Goal: Information Seeking & Learning: Learn about a topic

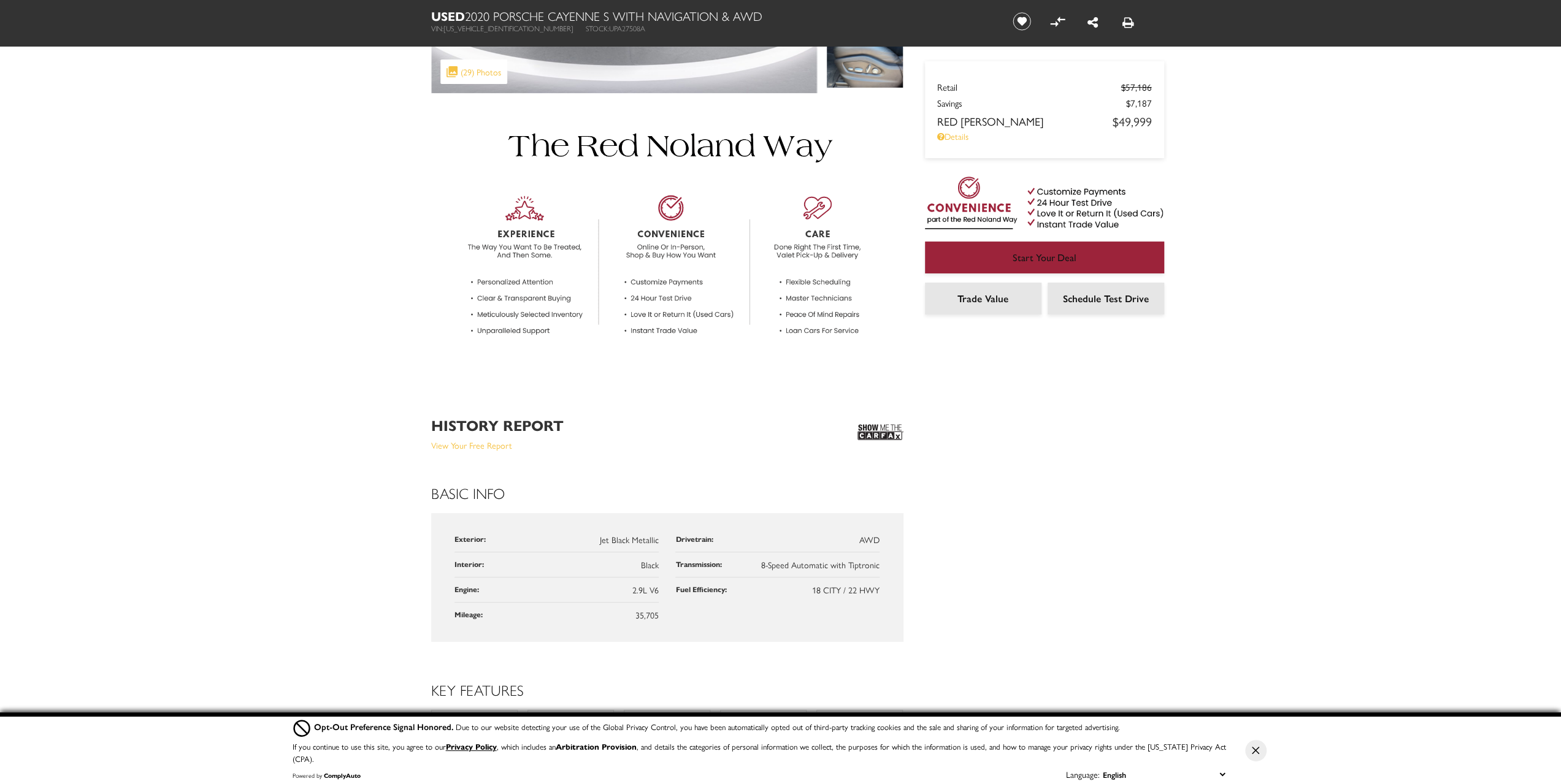
click at [876, 427] on img at bounding box center [880, 432] width 46 height 30
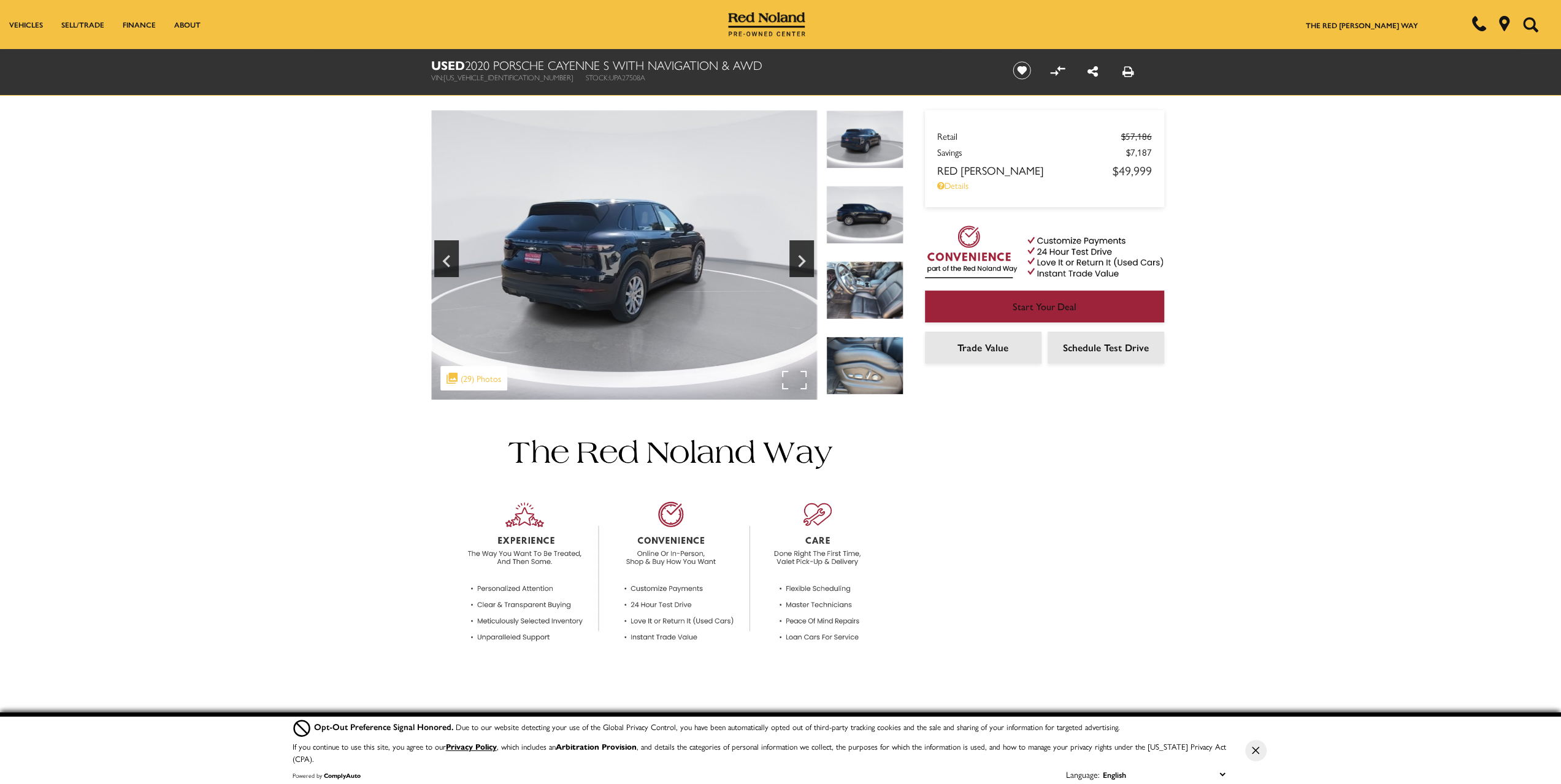
click at [486, 382] on div ".cls-1, .cls-3 { fill: #c50033; } .cls-1 { clip-rule: evenodd; } .cls-2 { clip-…" at bounding box center [474, 378] width 67 height 24
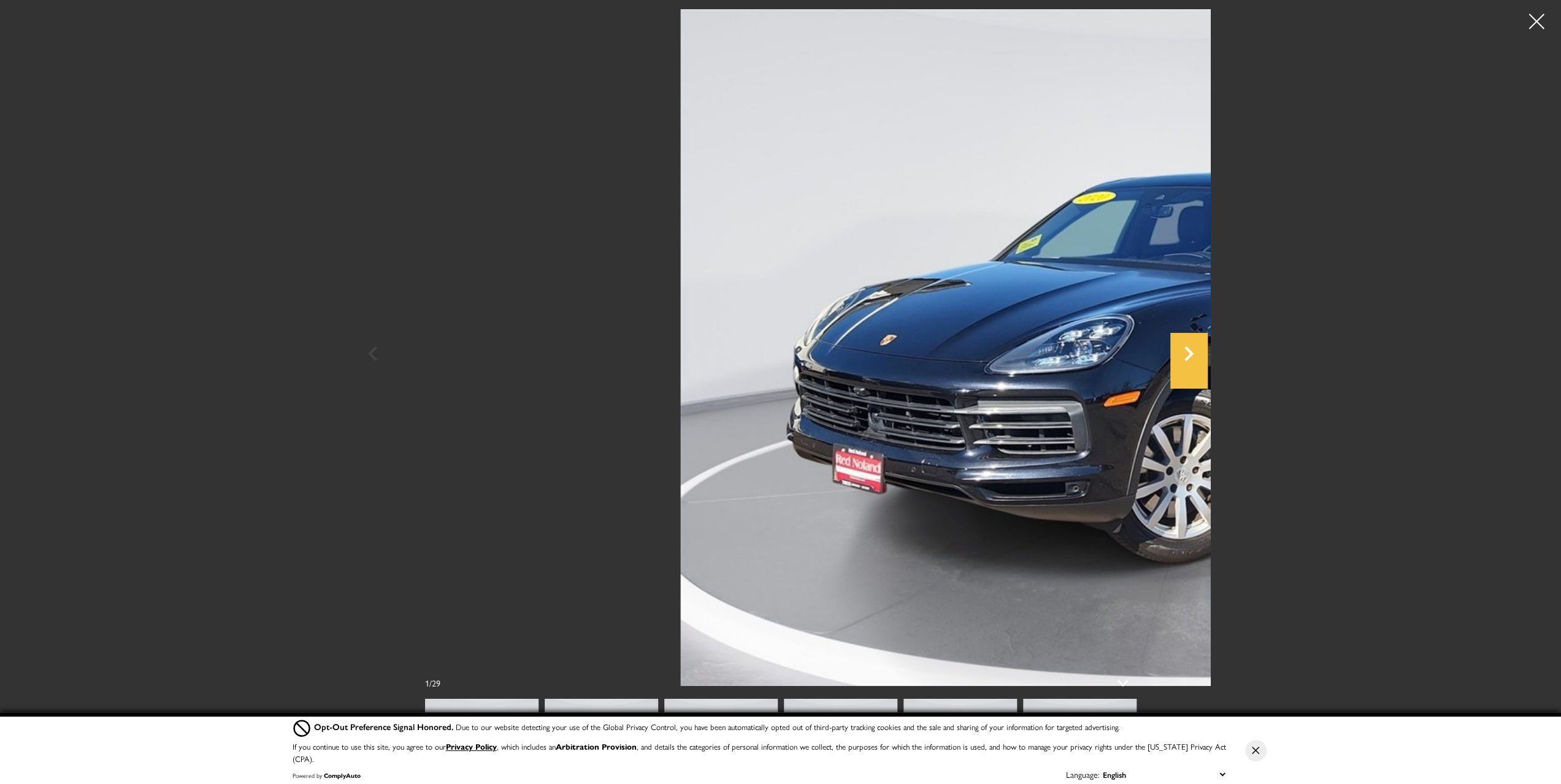
click at [1194, 353] on icon "Next" at bounding box center [1189, 354] width 9 height 15
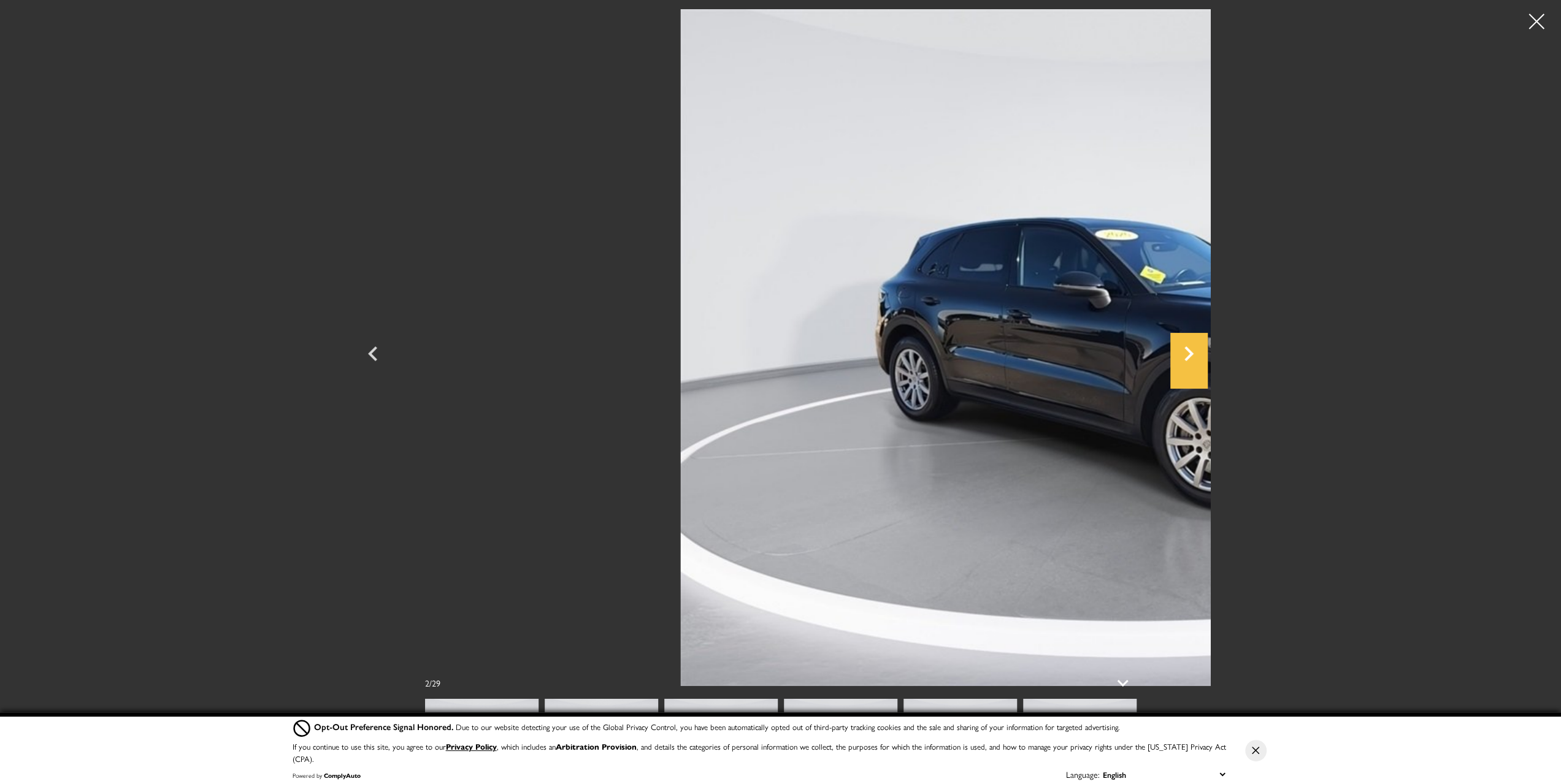
click at [1194, 353] on icon "Next" at bounding box center [1189, 354] width 9 height 15
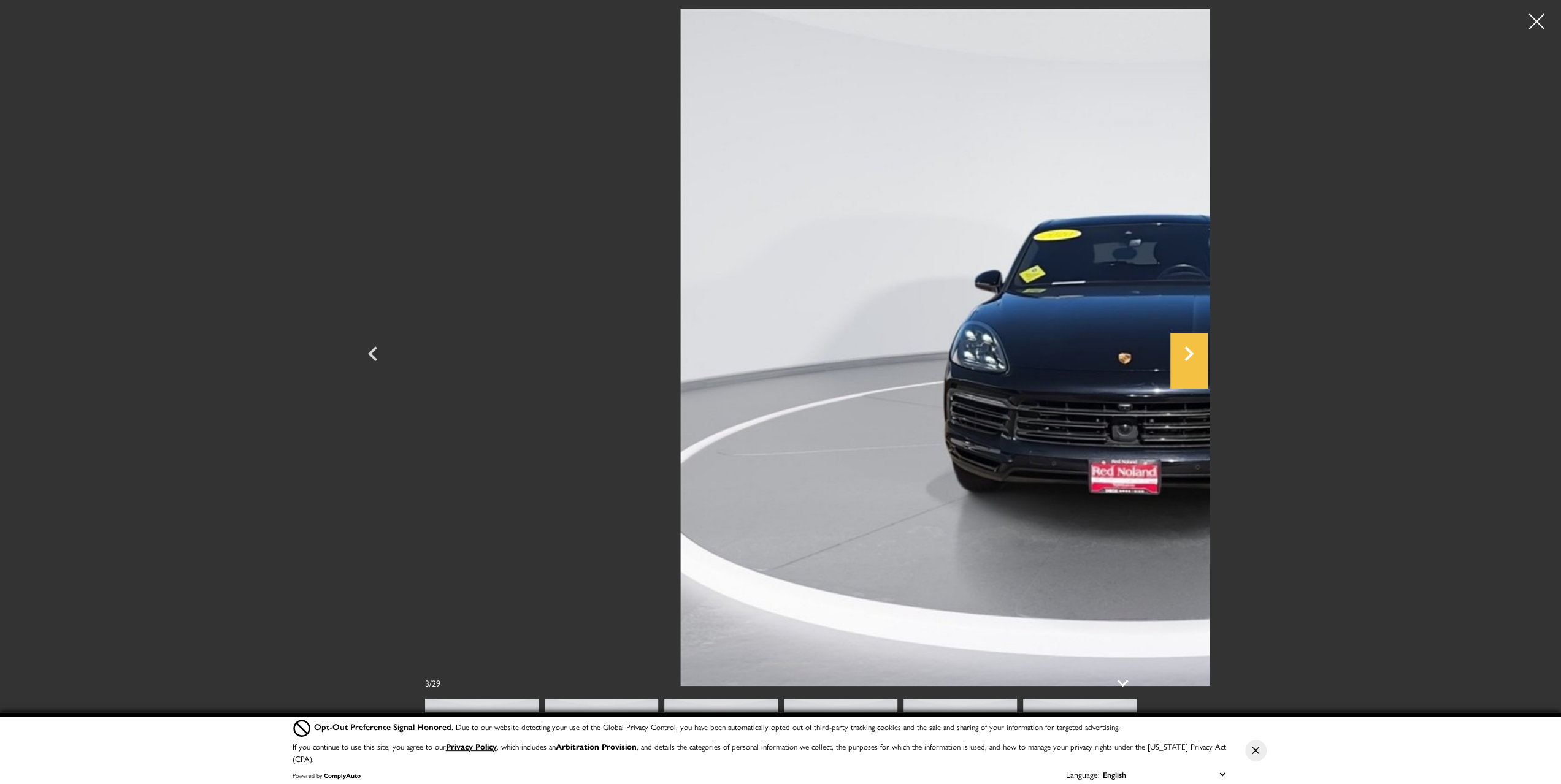
click at [1194, 353] on icon "Next" at bounding box center [1189, 354] width 9 height 15
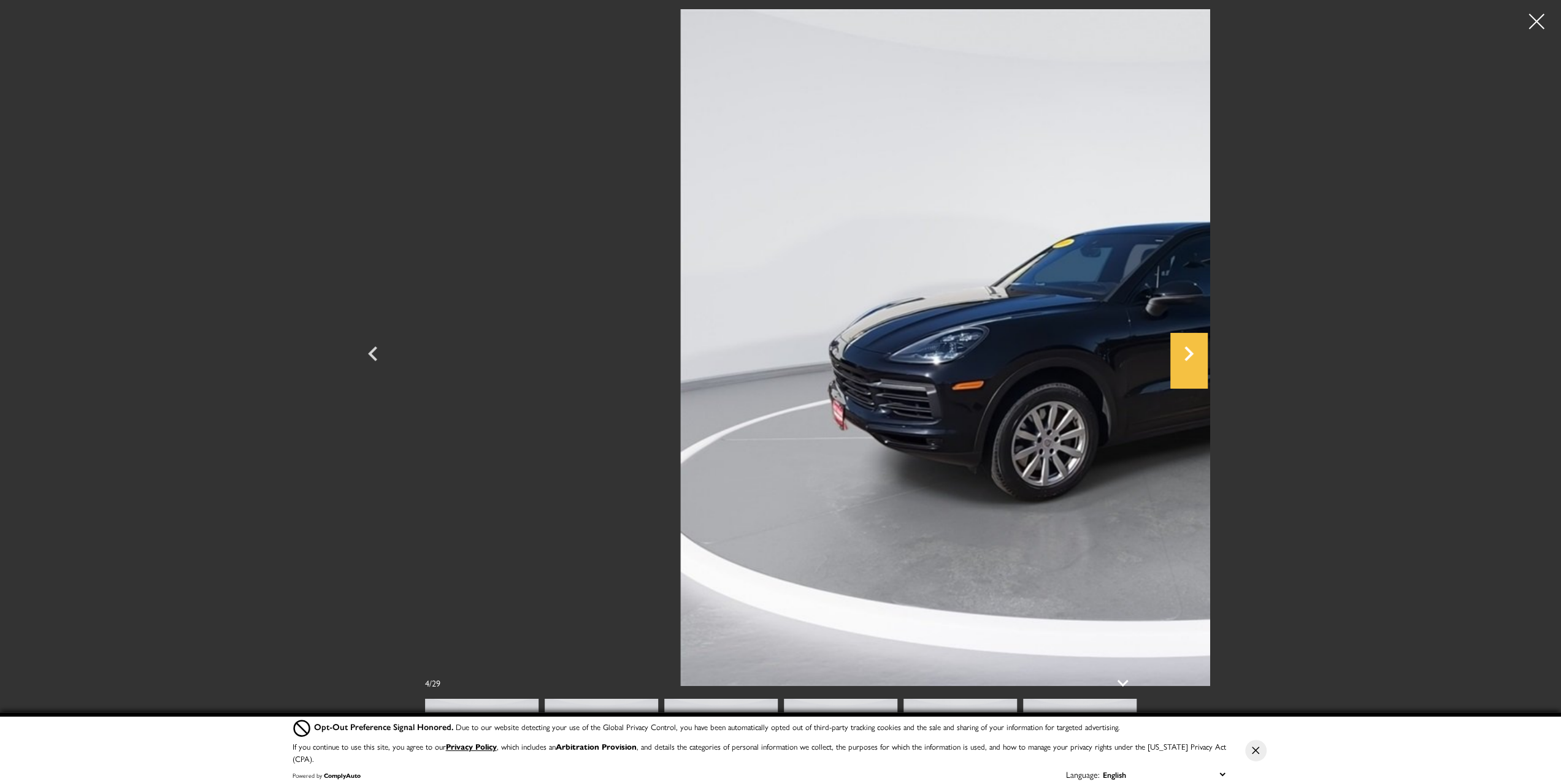
click at [1194, 353] on icon "Next" at bounding box center [1189, 354] width 9 height 15
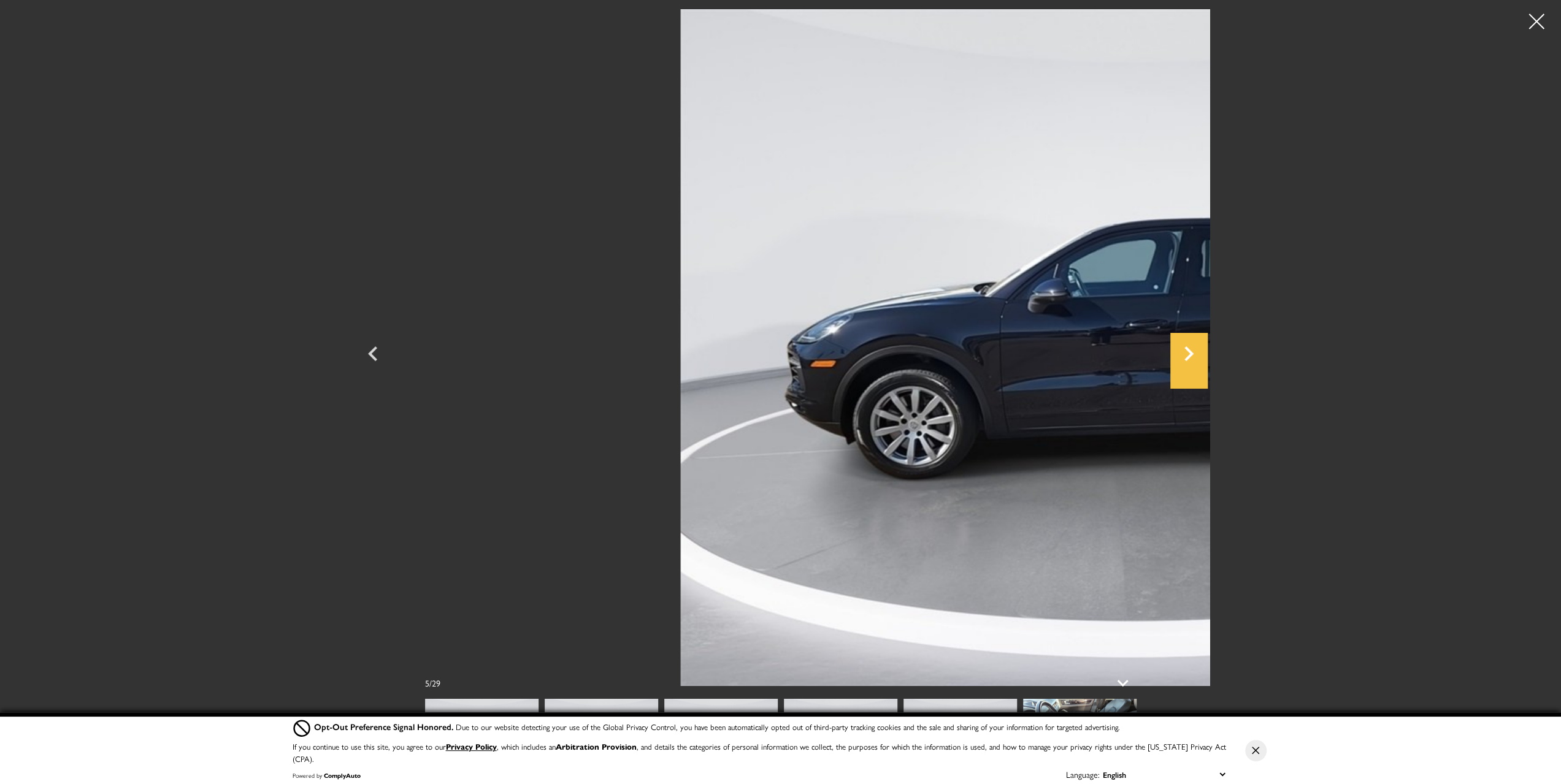
click at [1194, 353] on icon "Next" at bounding box center [1189, 354] width 9 height 15
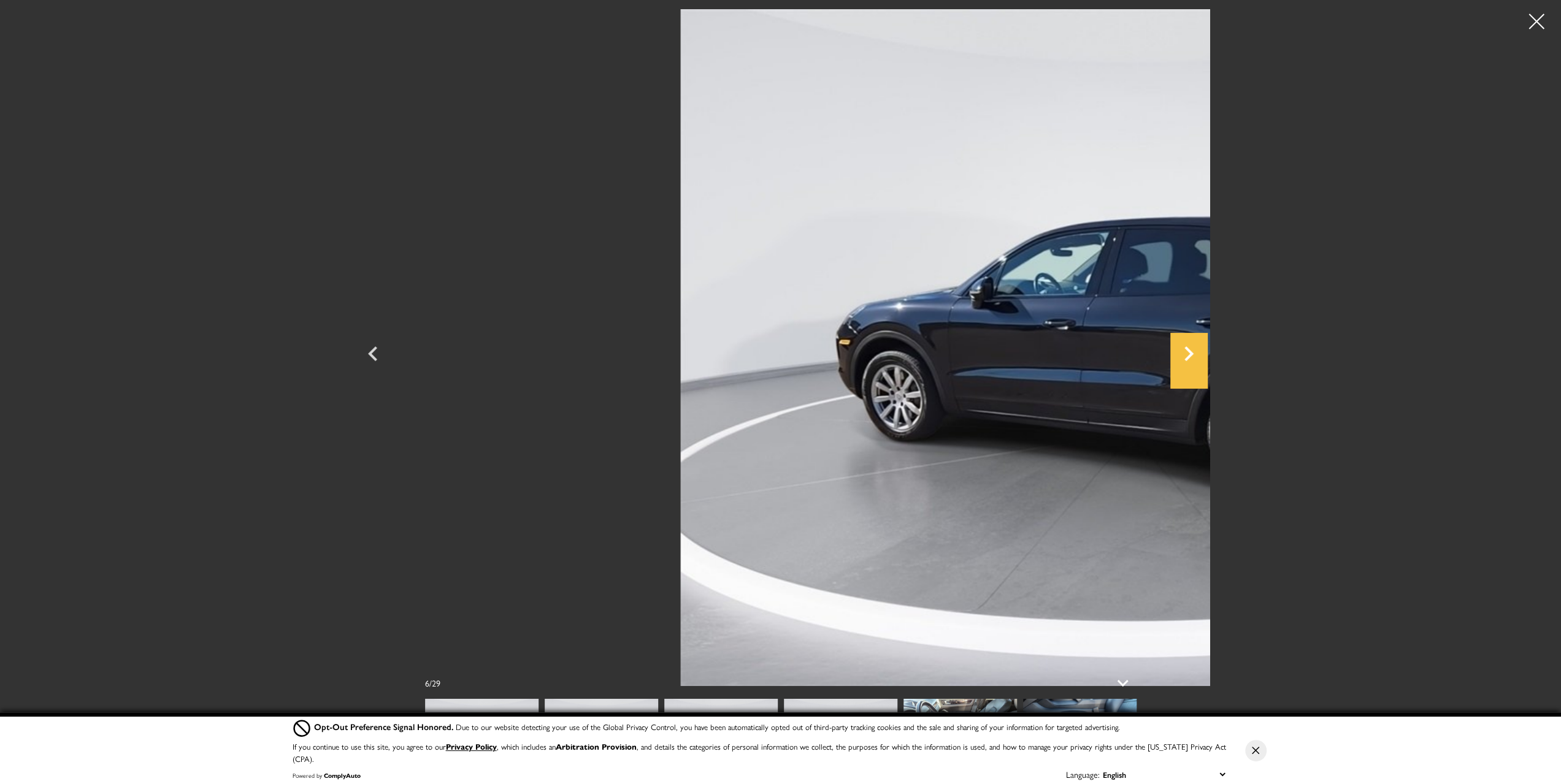
click at [1194, 353] on icon "Next" at bounding box center [1189, 354] width 9 height 15
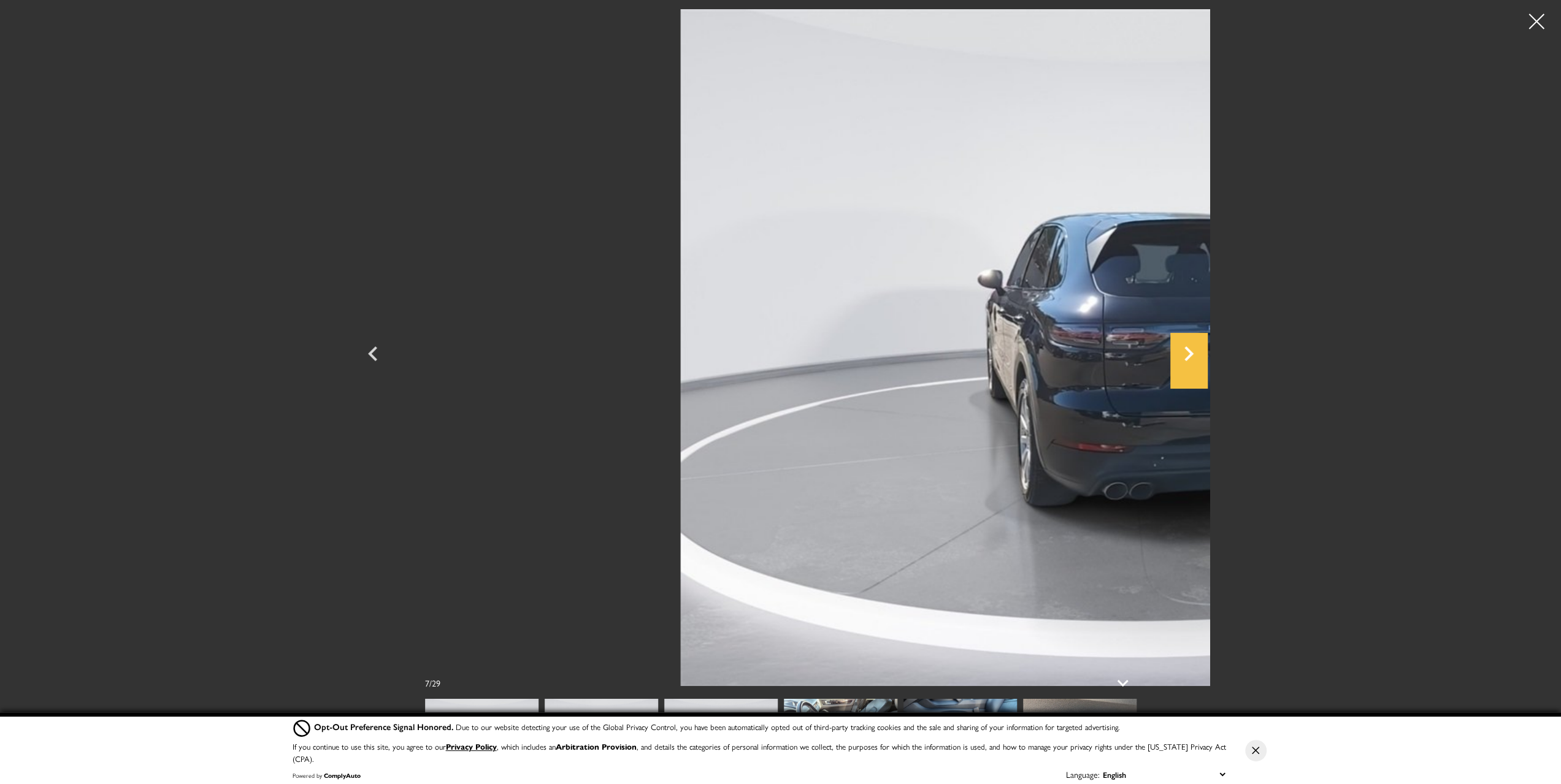
click at [1194, 353] on icon "Next" at bounding box center [1189, 354] width 9 height 15
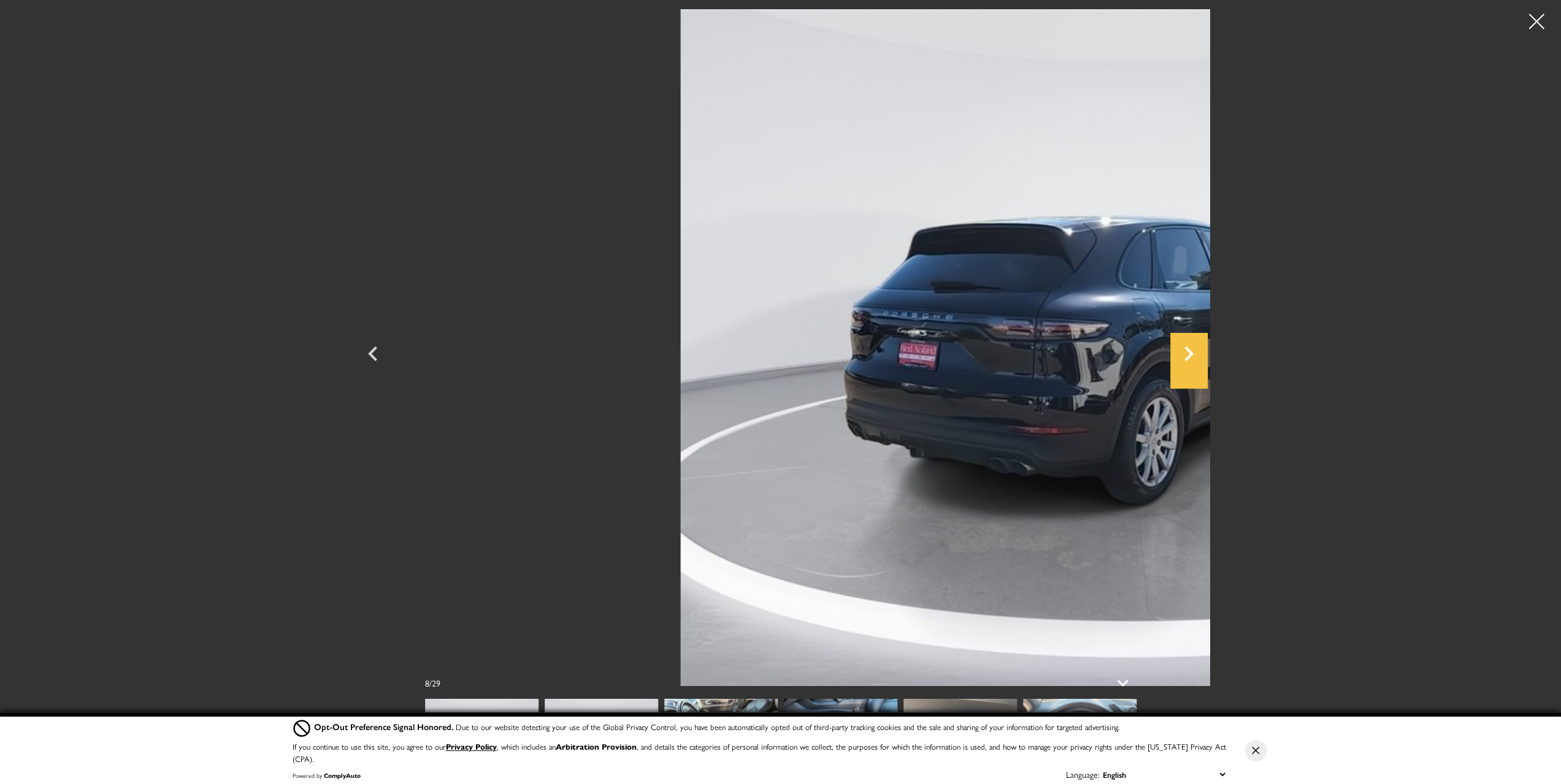
click at [1194, 353] on icon "Next" at bounding box center [1189, 354] width 9 height 15
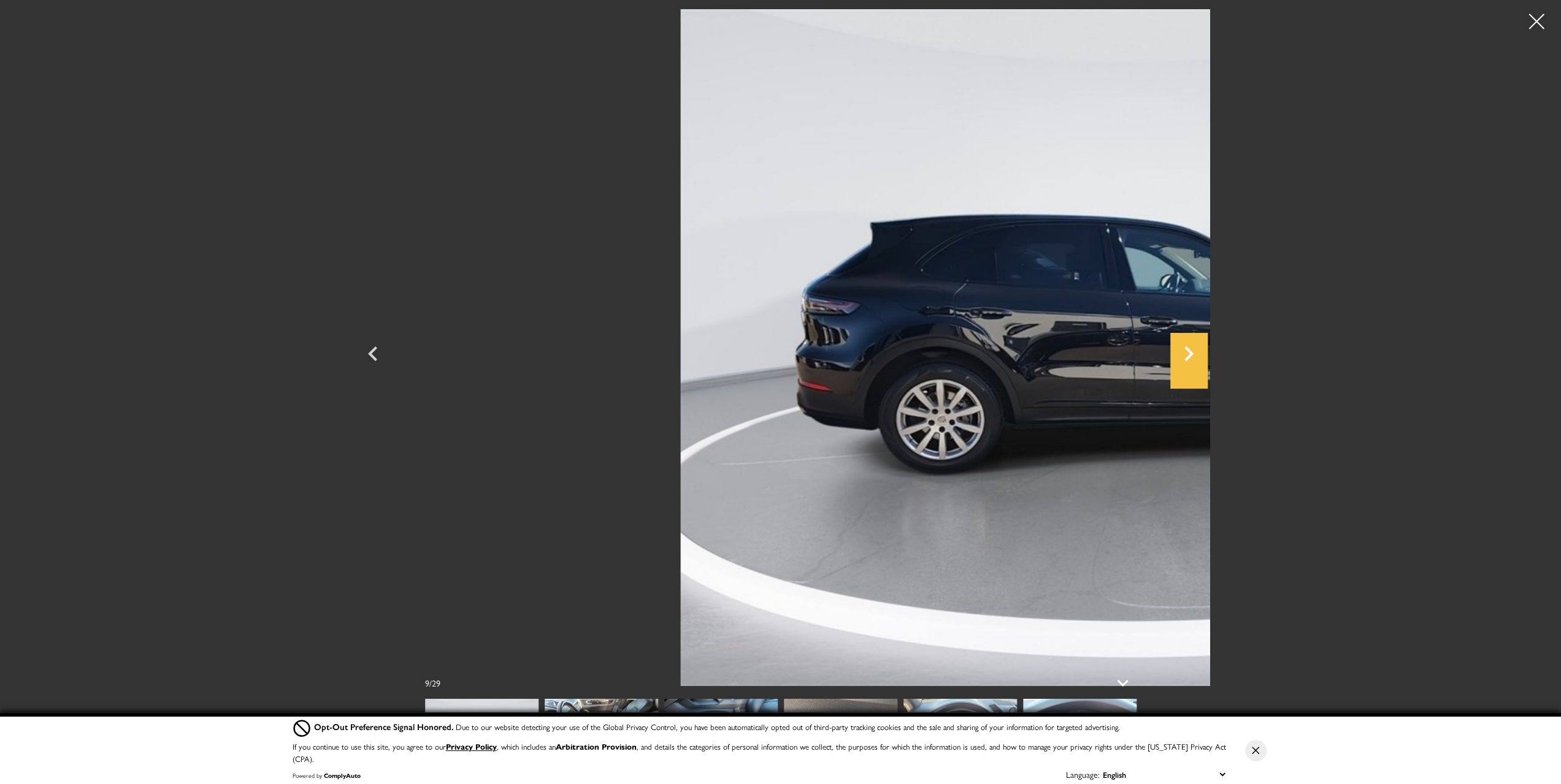
click at [1194, 353] on icon "Next" at bounding box center [1189, 354] width 9 height 15
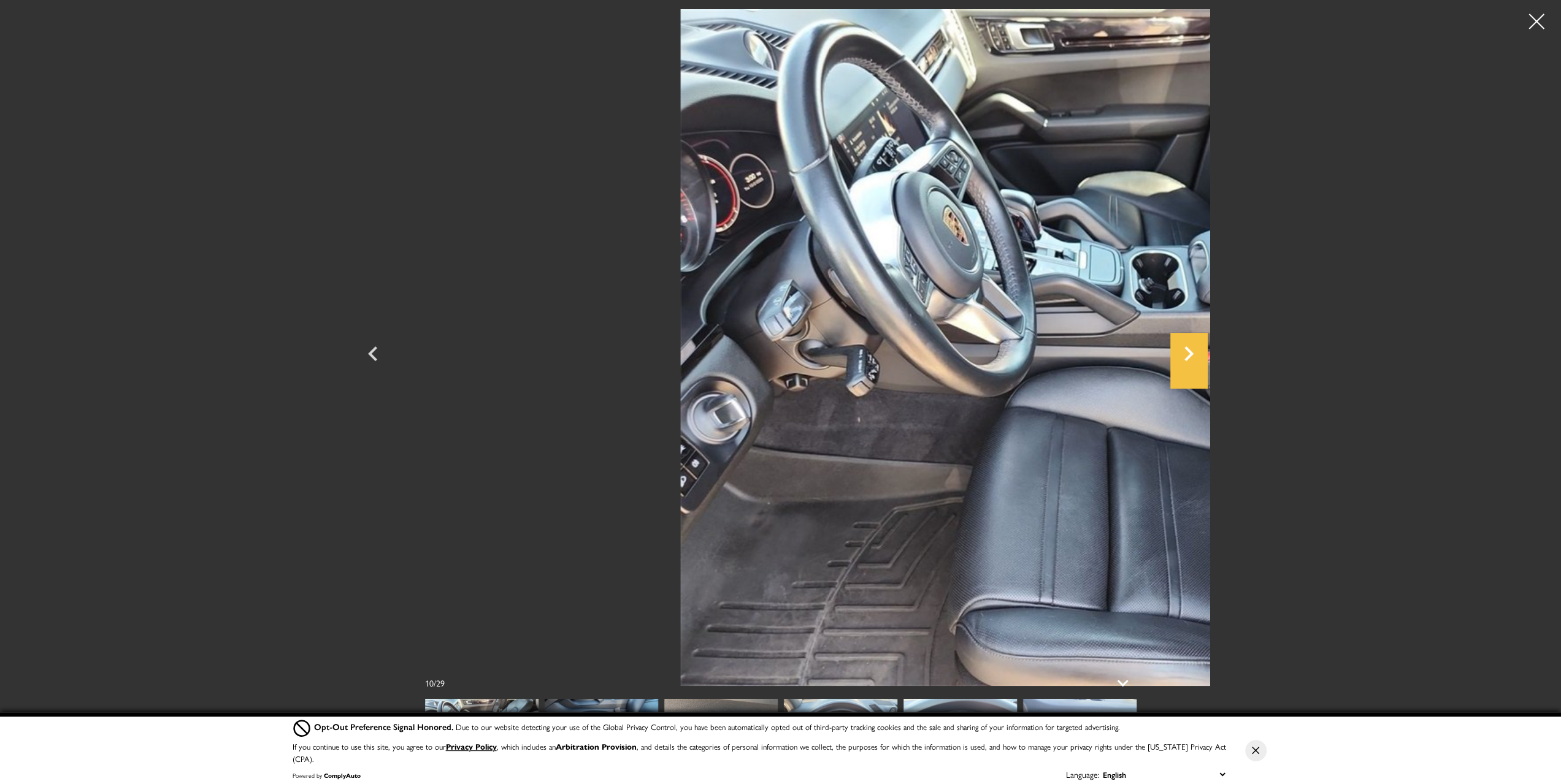
click at [1207, 354] on icon "Next" at bounding box center [1189, 354] width 37 height 29
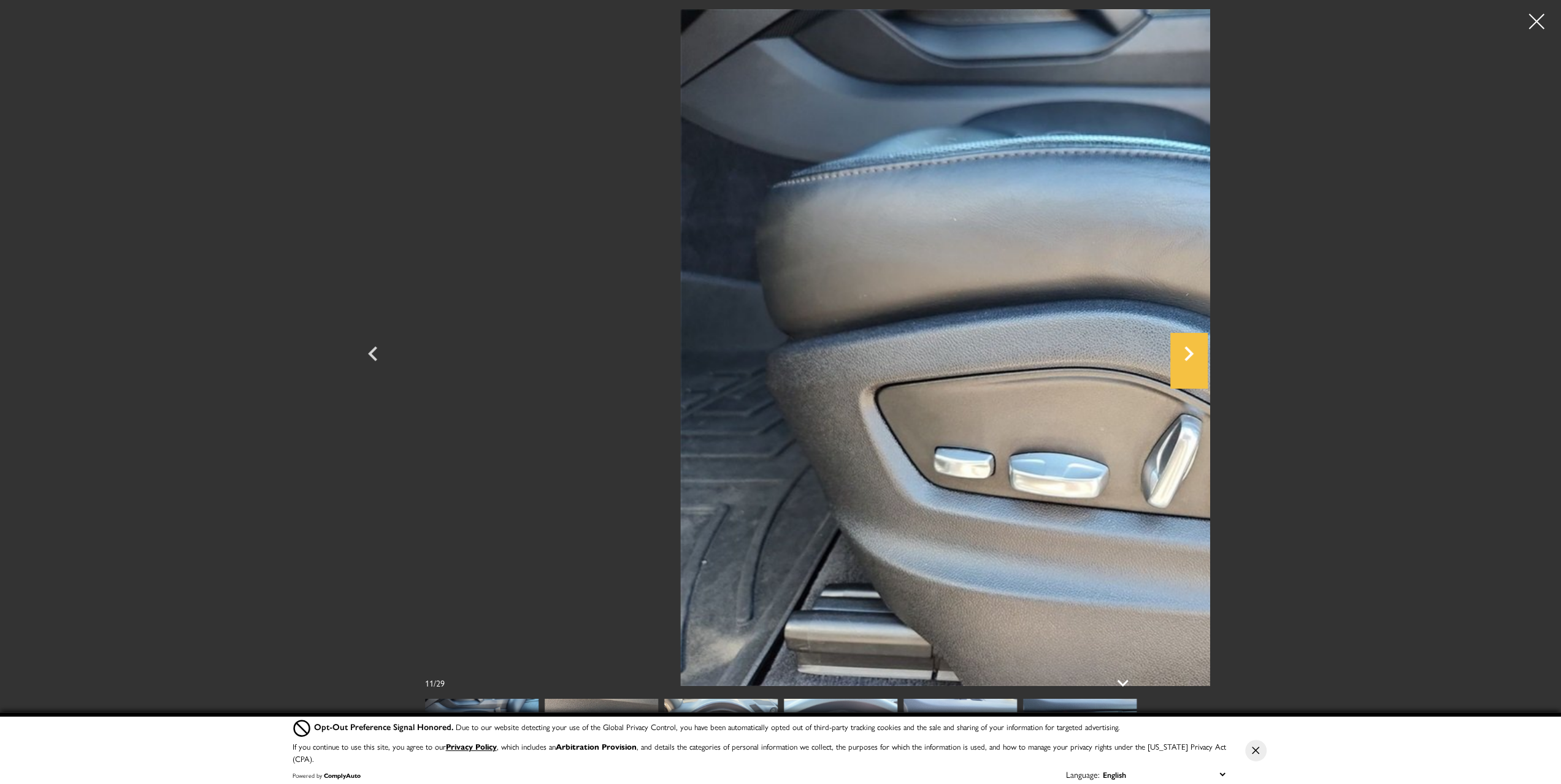
click at [1194, 353] on icon "Next" at bounding box center [1189, 354] width 9 height 15
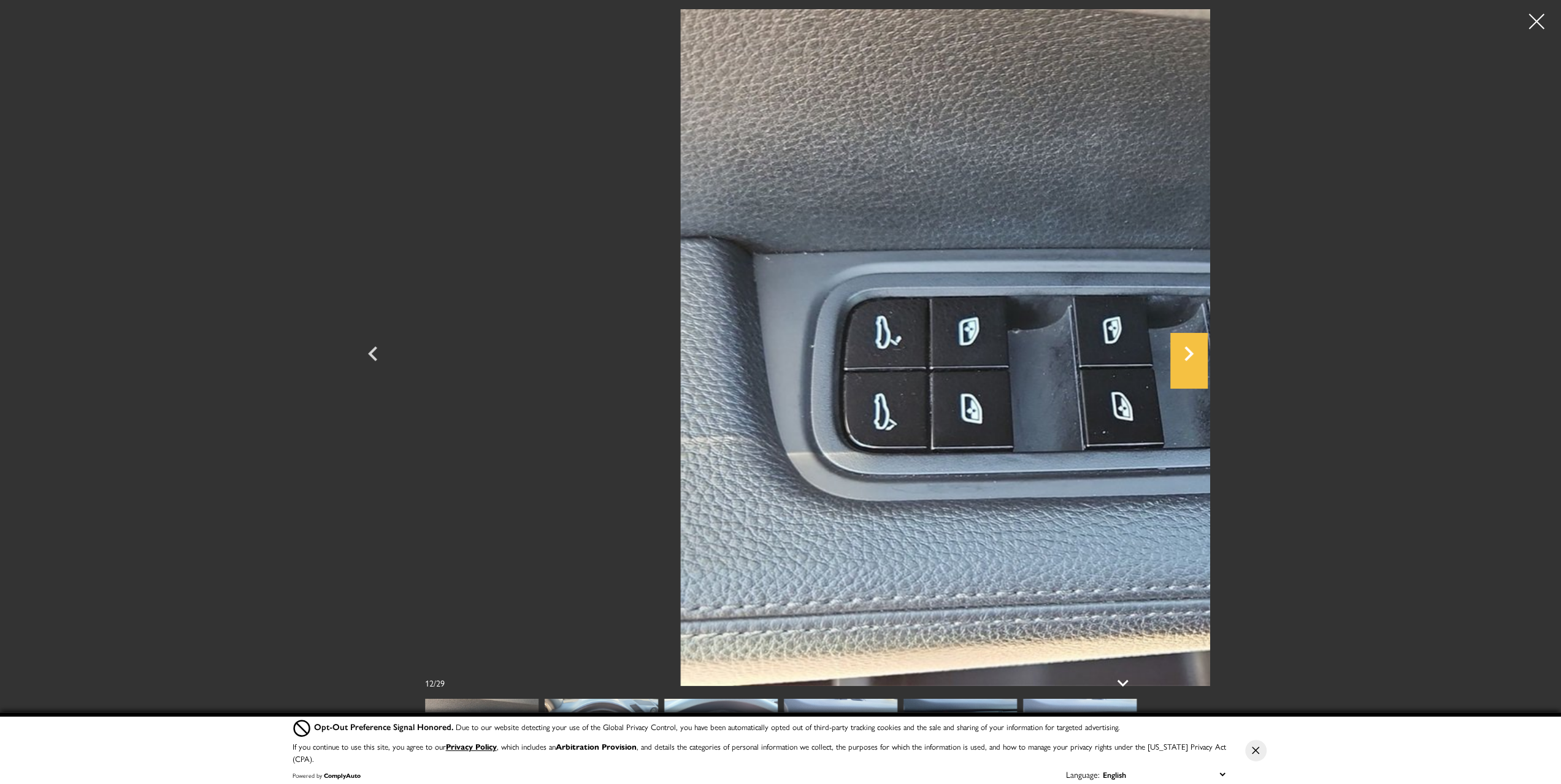
click at [1194, 353] on icon "Next" at bounding box center [1189, 354] width 9 height 15
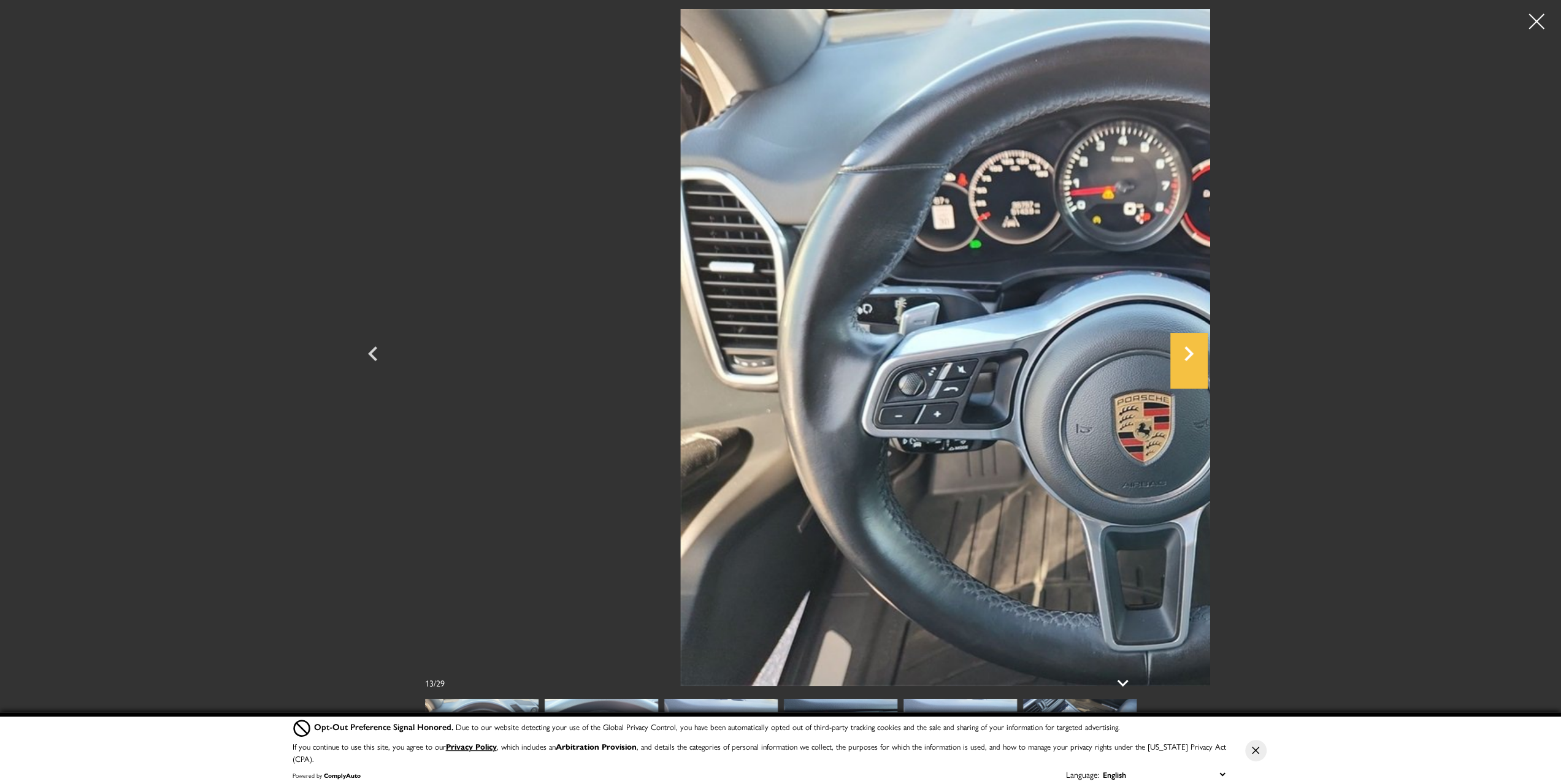
click at [1194, 353] on icon "Next" at bounding box center [1189, 354] width 9 height 15
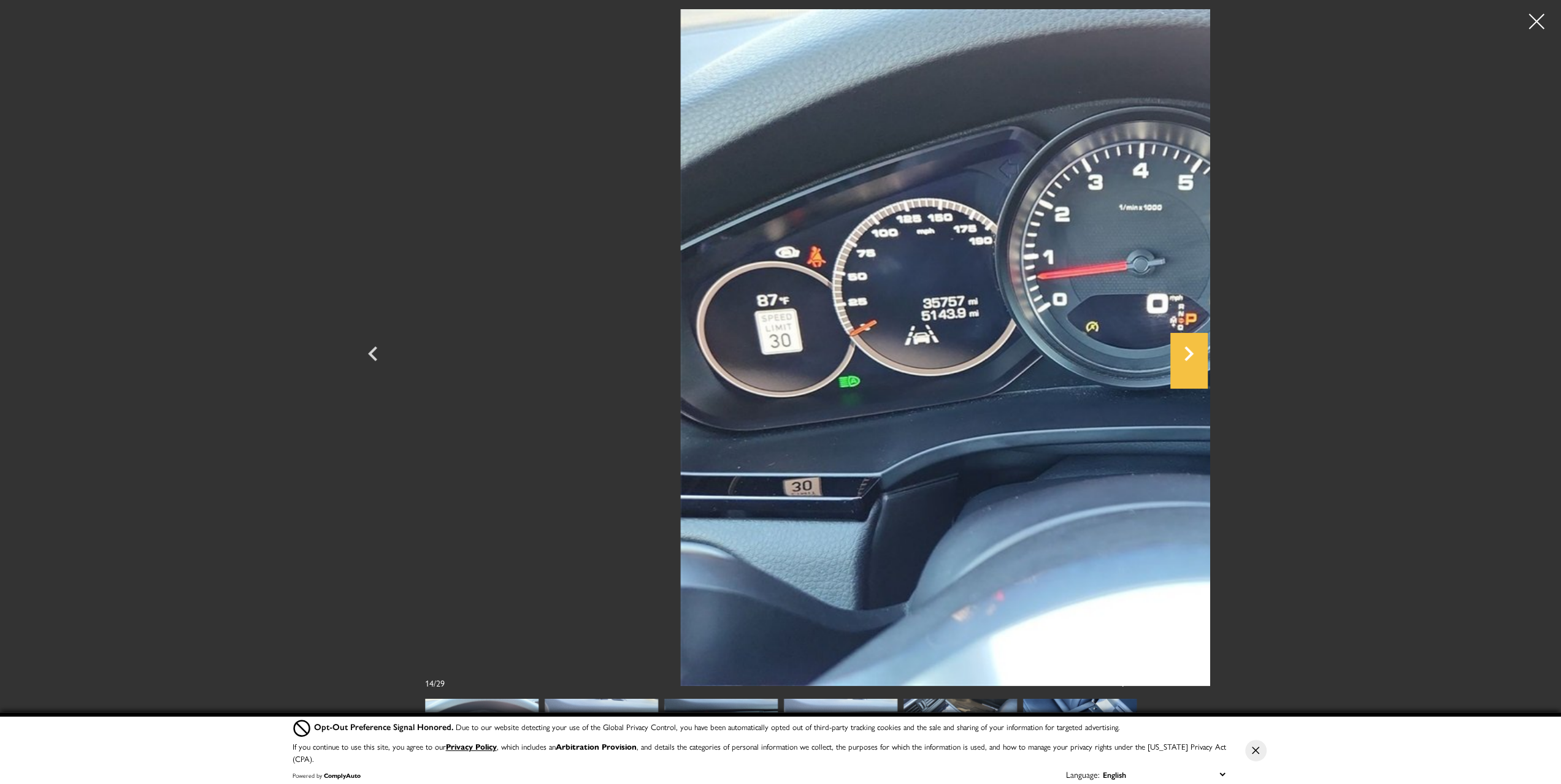
click at [1194, 353] on icon "Next" at bounding box center [1189, 354] width 9 height 15
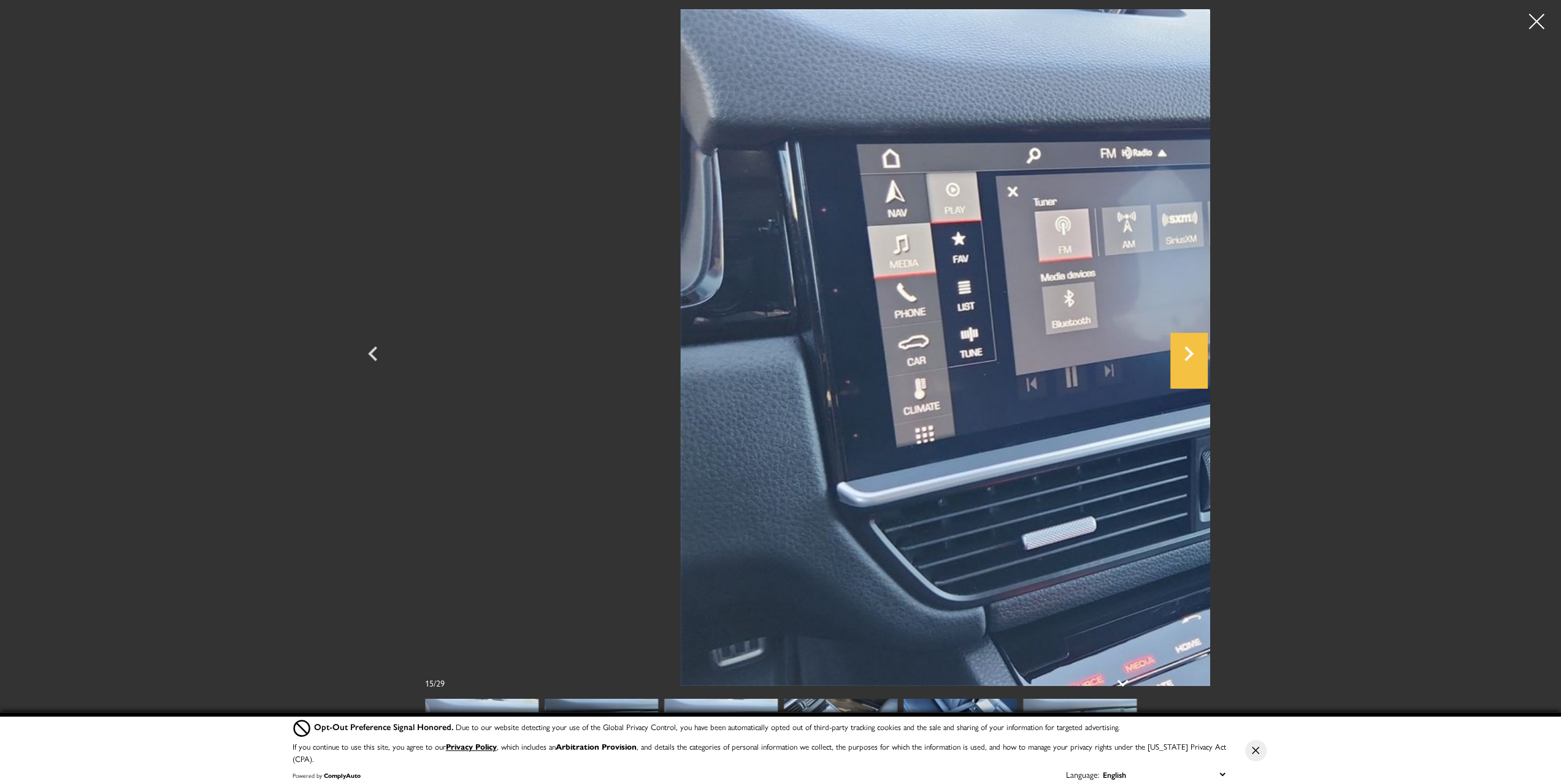
click at [1194, 353] on icon "Next" at bounding box center [1189, 354] width 9 height 15
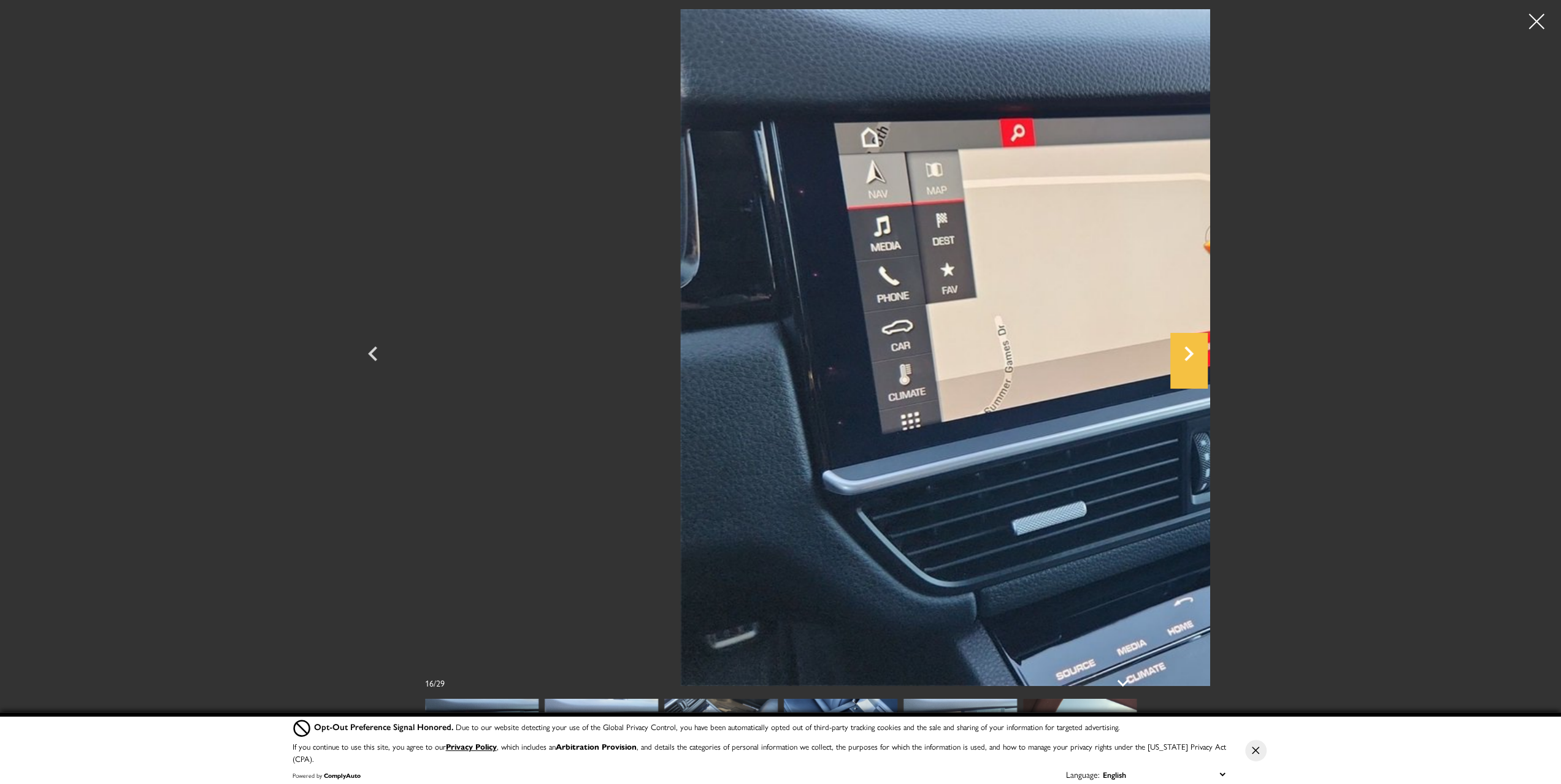
click at [1194, 353] on icon "Next" at bounding box center [1189, 354] width 9 height 15
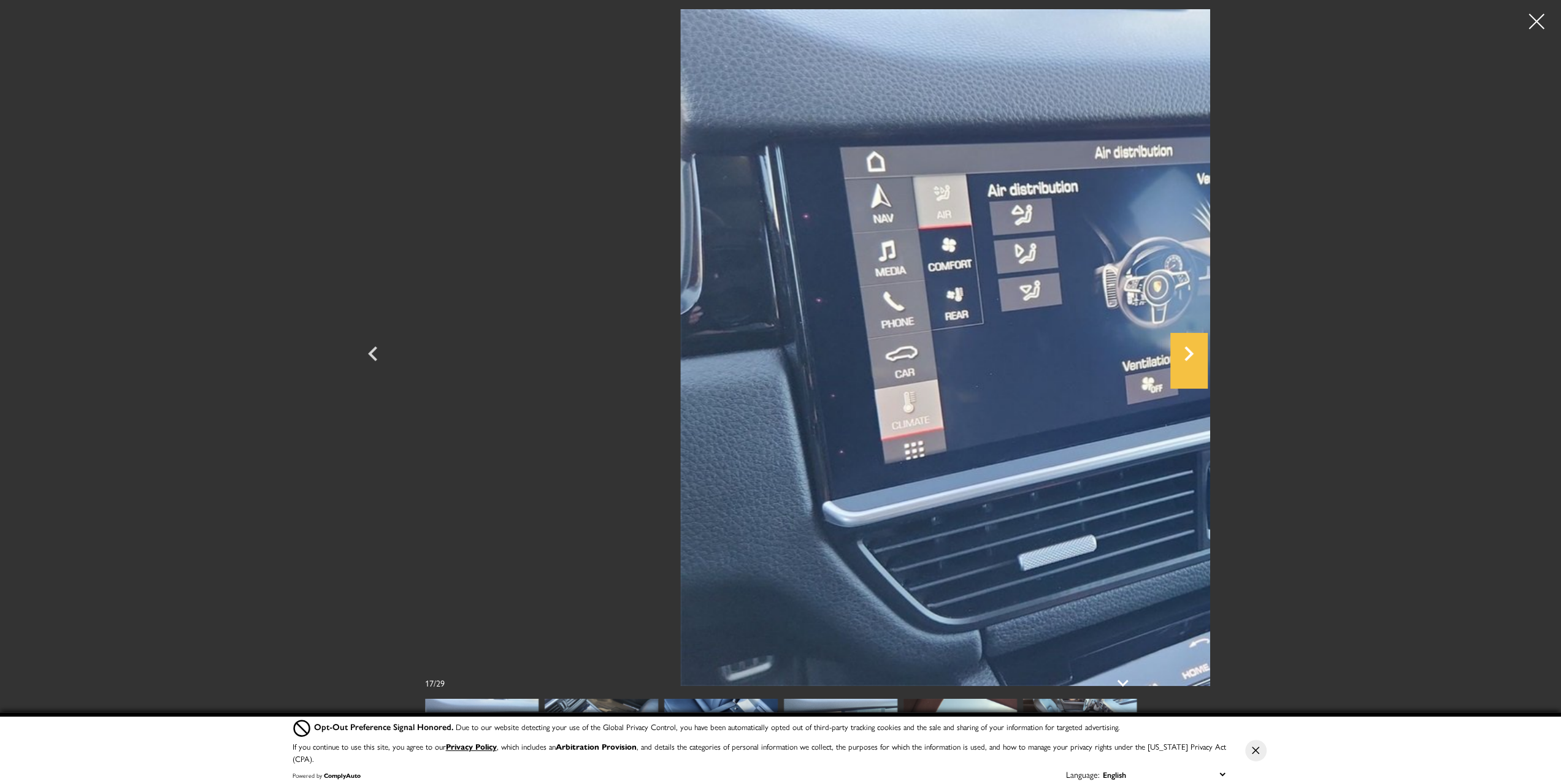
click at [1194, 353] on icon "Next" at bounding box center [1189, 354] width 9 height 15
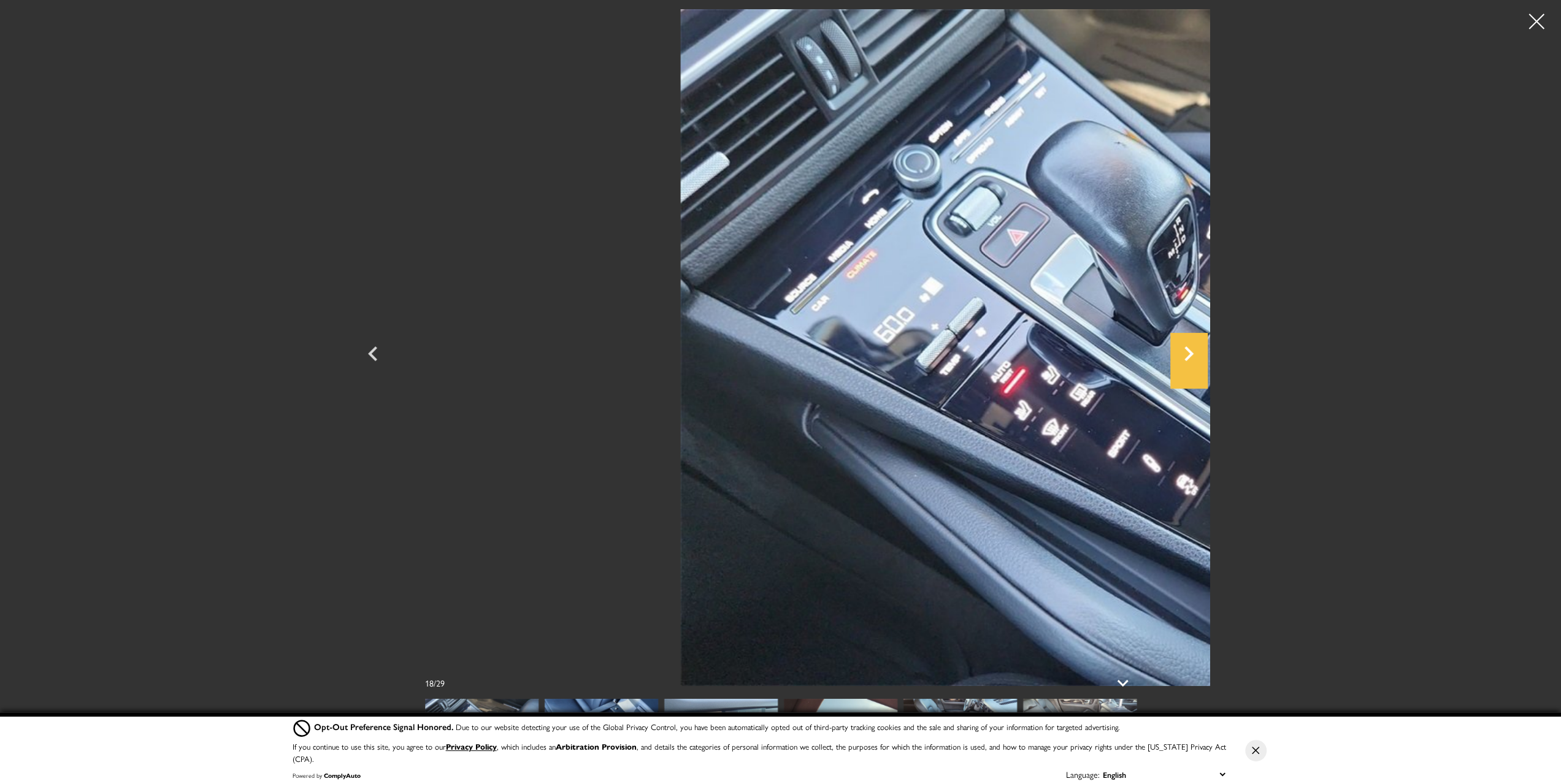
click at [1194, 353] on icon "Next" at bounding box center [1189, 354] width 9 height 15
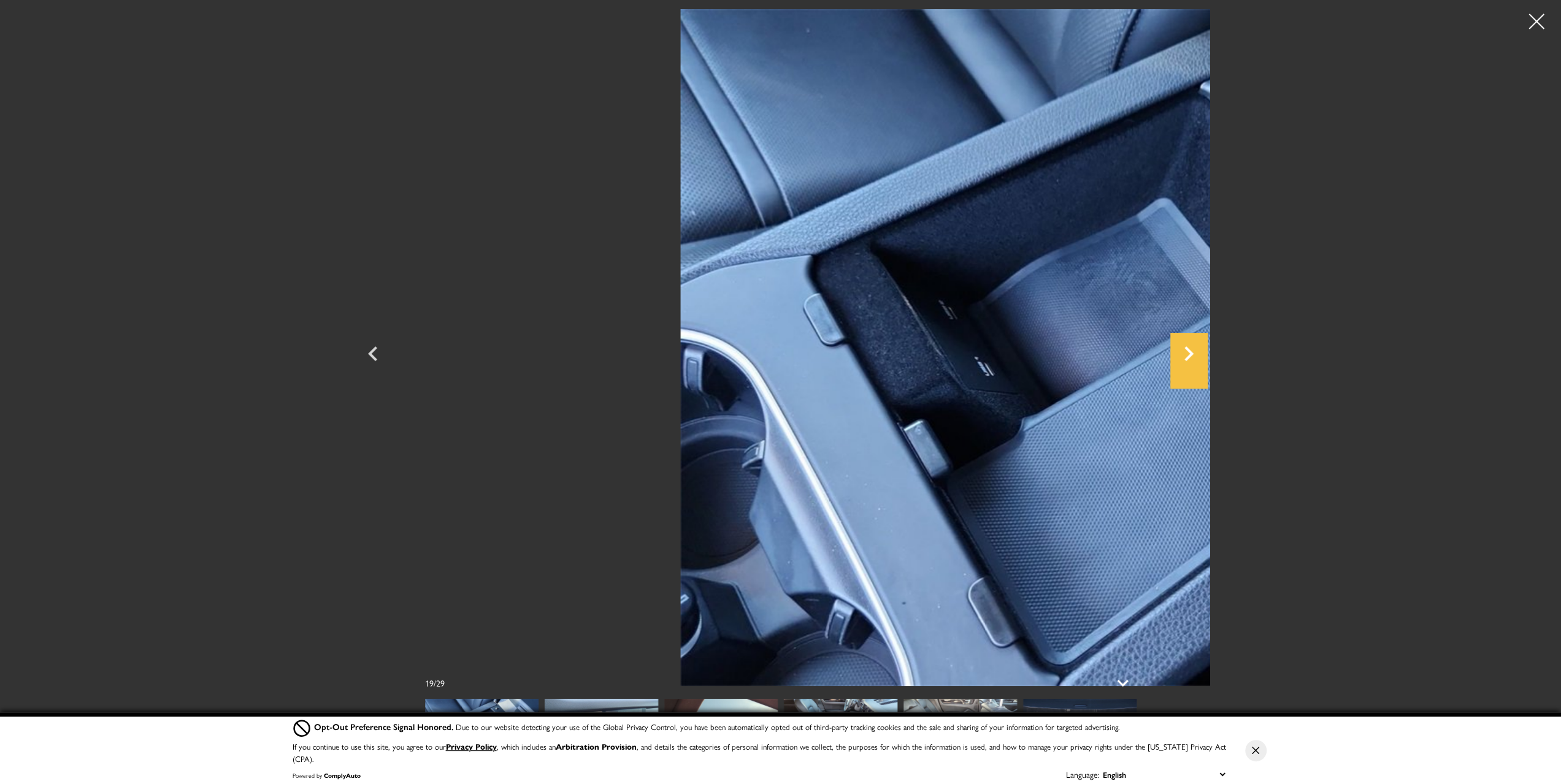
click at [1194, 353] on icon "Next" at bounding box center [1189, 354] width 9 height 15
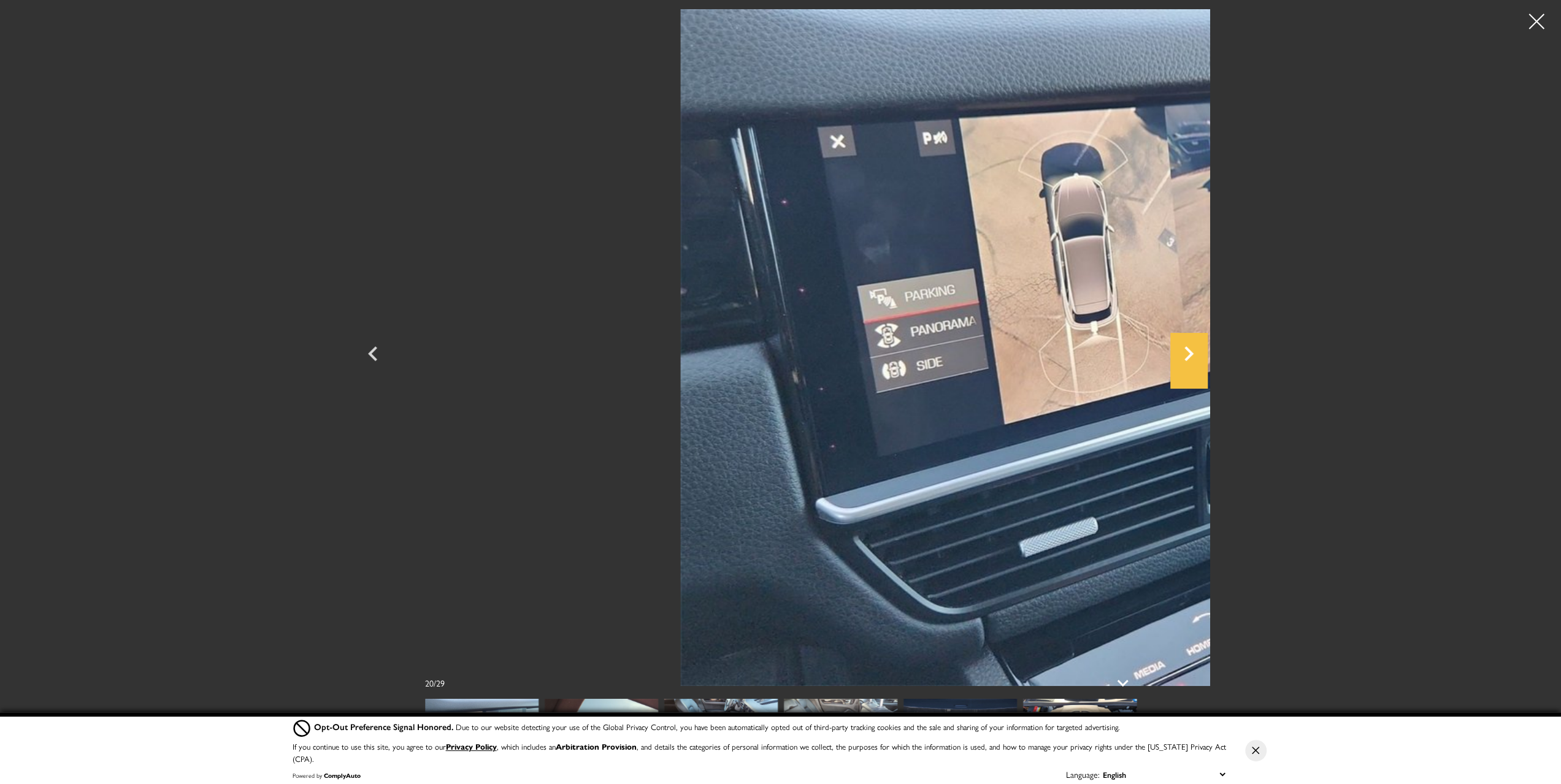
click at [1194, 353] on icon "Next" at bounding box center [1189, 354] width 9 height 15
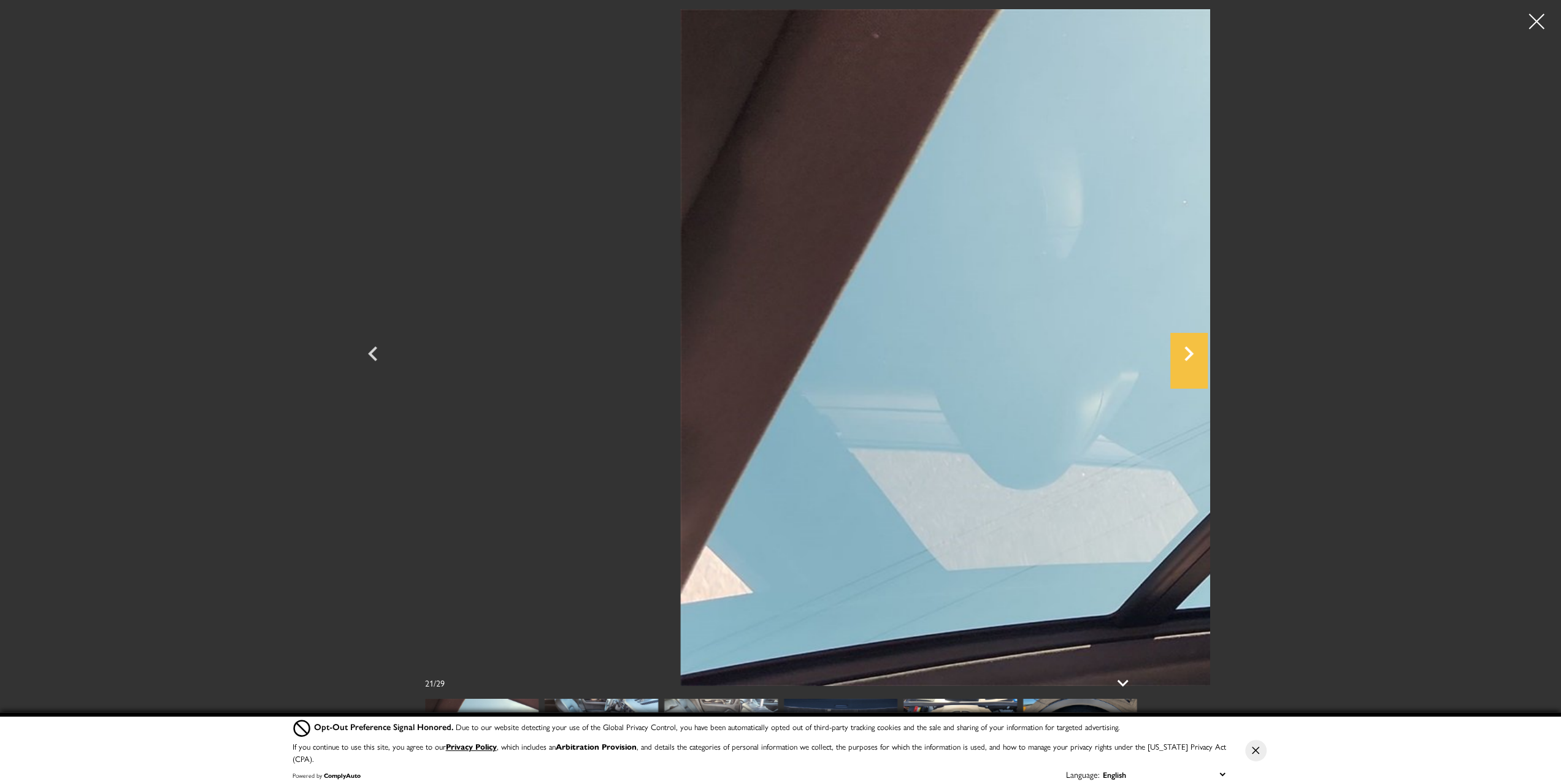
click at [1194, 353] on icon "Next" at bounding box center [1189, 354] width 9 height 15
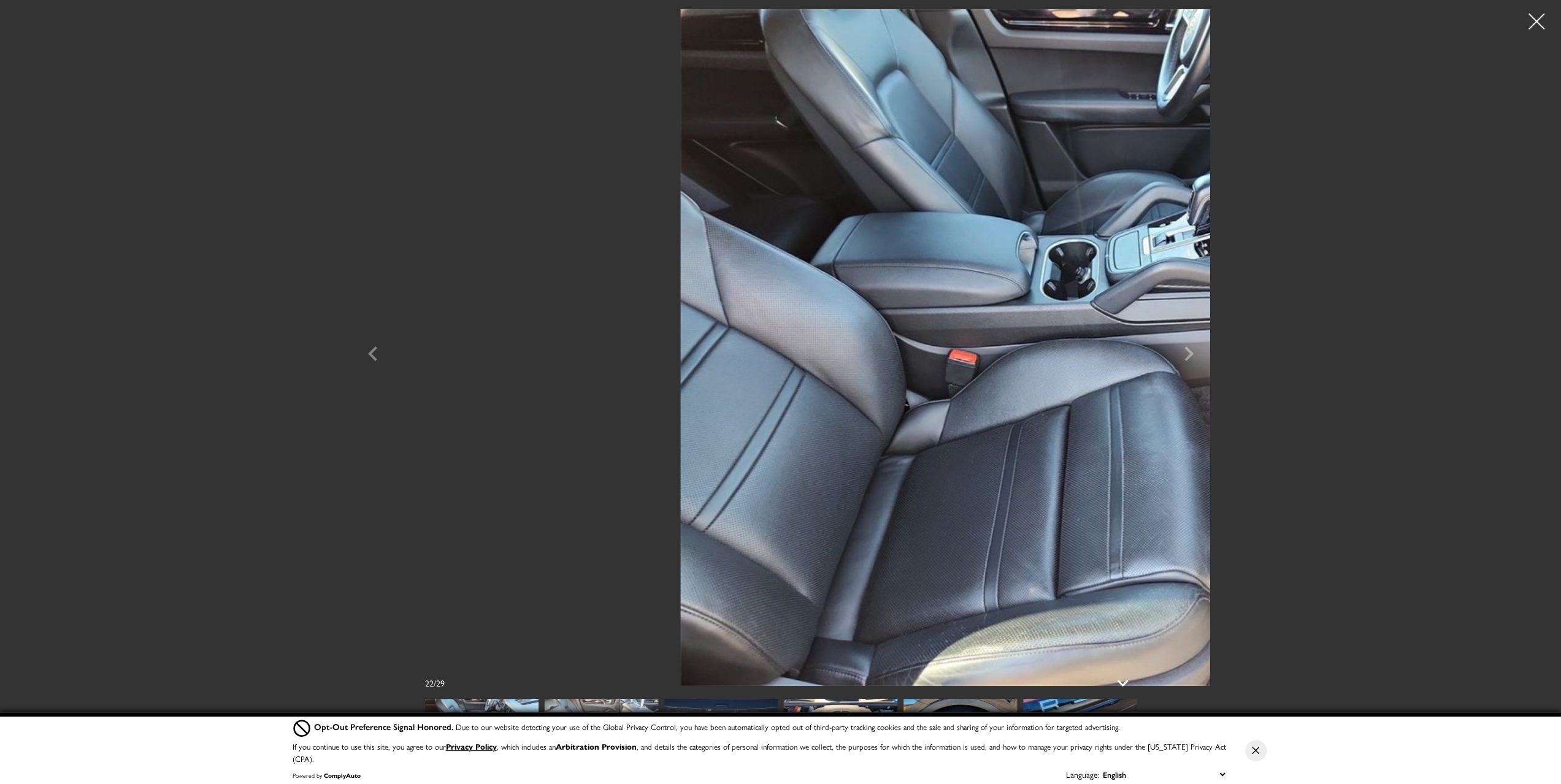
click at [1537, 17] on div at bounding box center [1537, 22] width 33 height 33
